Goal: Find specific page/section: Find specific page/section

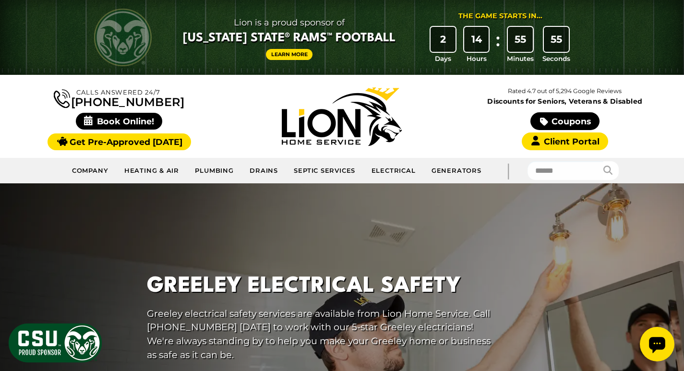
click at [137, 38] on img at bounding box center [123, 38] width 58 height 58
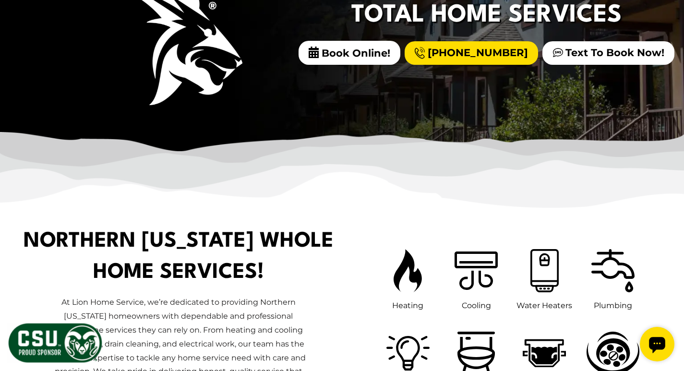
scroll to position [384, 0]
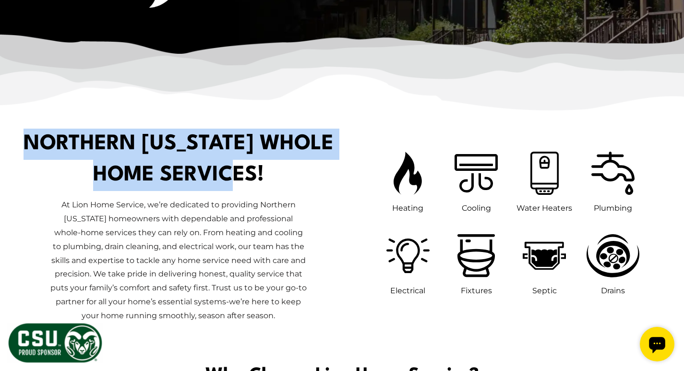
drag, startPoint x: 56, startPoint y: 148, endPoint x: 293, endPoint y: 177, distance: 239.0
click at [293, 177] on h1 "Northern [US_STATE] Whole Home Services!" at bounding box center [179, 160] width 312 height 62
copy h1 "Northern [US_STATE] Whole Home Services"
click at [322, 151] on h1 "Northern [US_STATE] Whole Home Services!" at bounding box center [179, 160] width 312 height 62
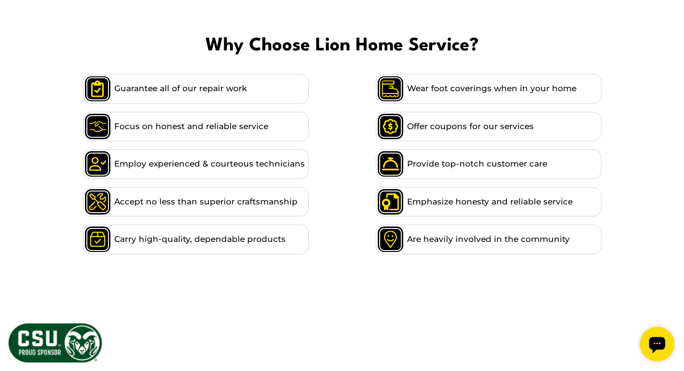
scroll to position [721, 0]
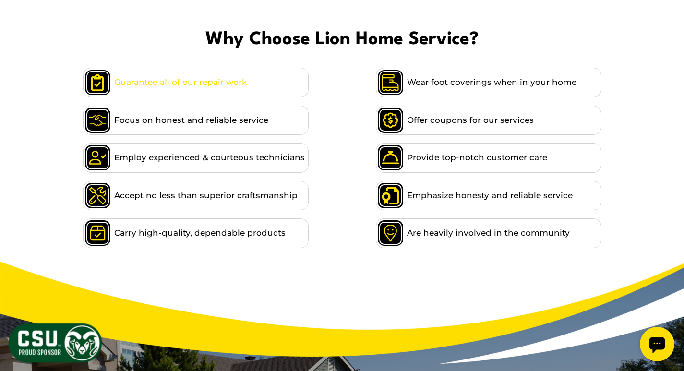
click at [204, 85] on span "Guarantee all of our repair work" at bounding box center [180, 82] width 133 height 13
click at [450, 86] on span "Wear foot coverings when in your home" at bounding box center [492, 82] width 170 height 13
click at [456, 122] on span "Offer coupons for our services" at bounding box center [470, 120] width 127 height 13
click at [274, 130] on li "Focus on honest and reliable service" at bounding box center [196, 120] width 226 height 29
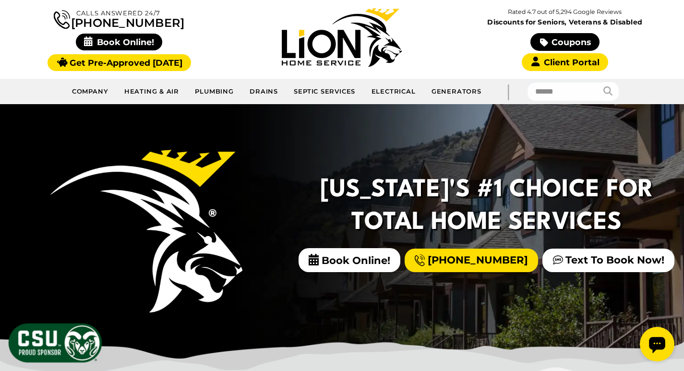
scroll to position [0, 0]
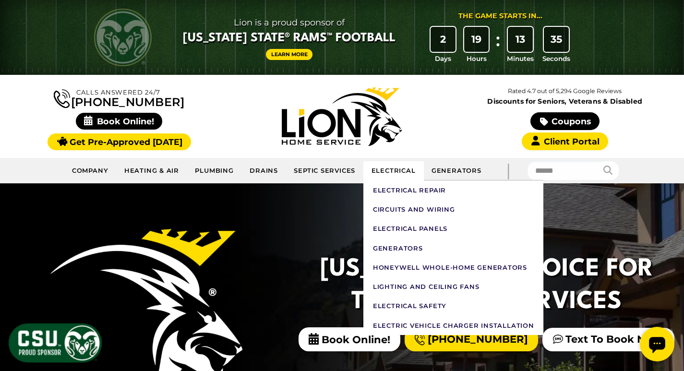
click at [390, 170] on link "Electrical" at bounding box center [394, 170] width 60 height 19
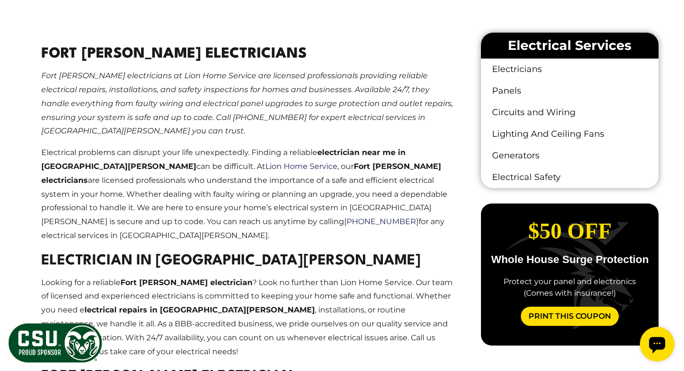
scroll to position [576, 0]
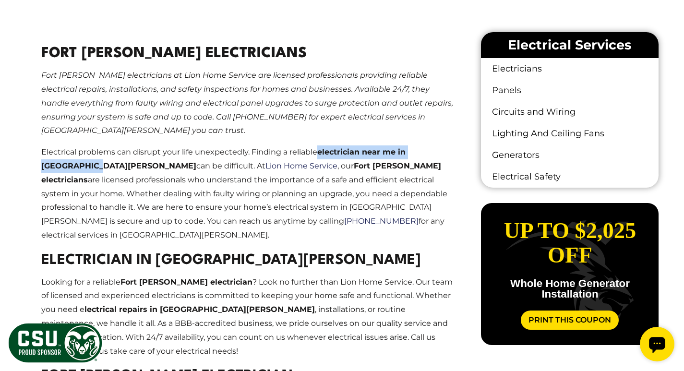
drag, startPoint x: 319, startPoint y: 151, endPoint x: 67, endPoint y: 171, distance: 252.5
click at [67, 171] on p "Electrical problems can disrupt your life unexpectedly. Finding a reliable elec…" at bounding box center [247, 194] width 413 height 97
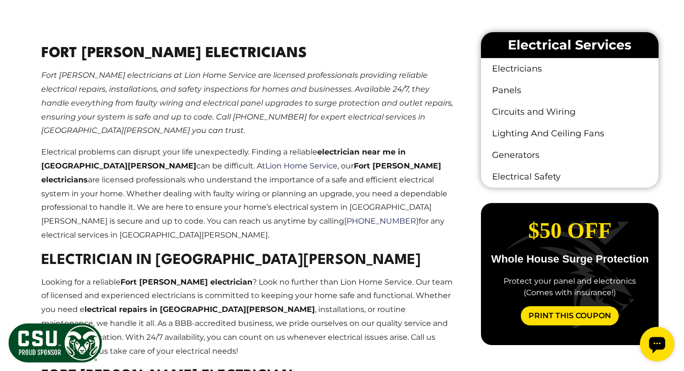
click at [220, 171] on p "Electrical problems can disrupt your life unexpectedly. Finding a reliable elec…" at bounding box center [247, 194] width 413 height 97
drag, startPoint x: 318, startPoint y: 153, endPoint x: 68, endPoint y: 167, distance: 250.7
click at [68, 167] on p "Electrical problems can disrupt your life unexpectedly. Finding a reliable elec…" at bounding box center [247, 194] width 413 height 97
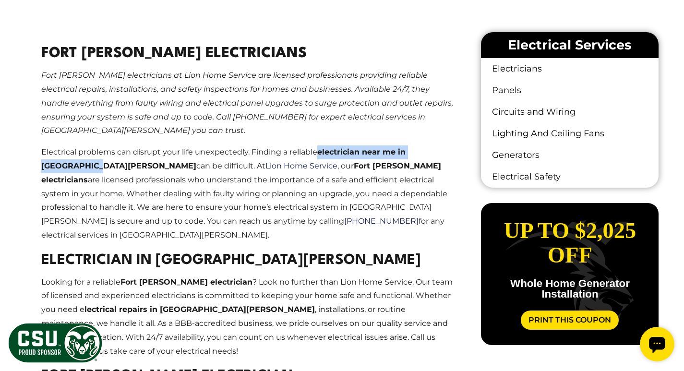
copy p "electrician near me in Fort Collins"
